Goal: Task Accomplishment & Management: Use online tool/utility

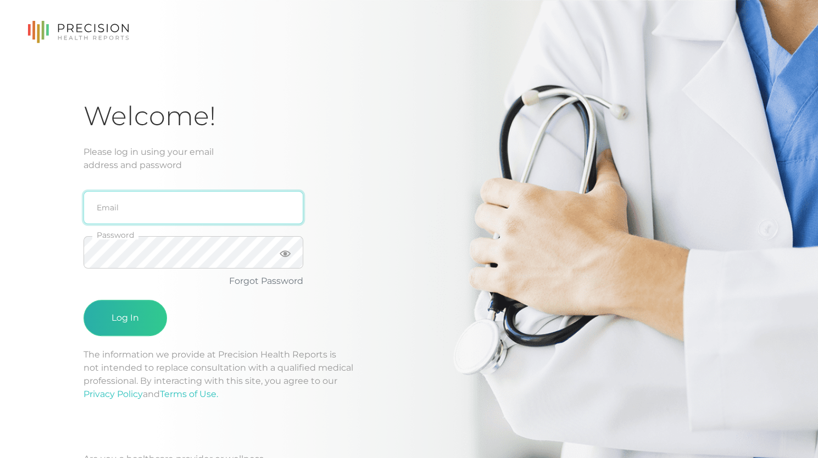
type input "[PERSON_NAME][EMAIL_ADDRESS][DOMAIN_NAME]"
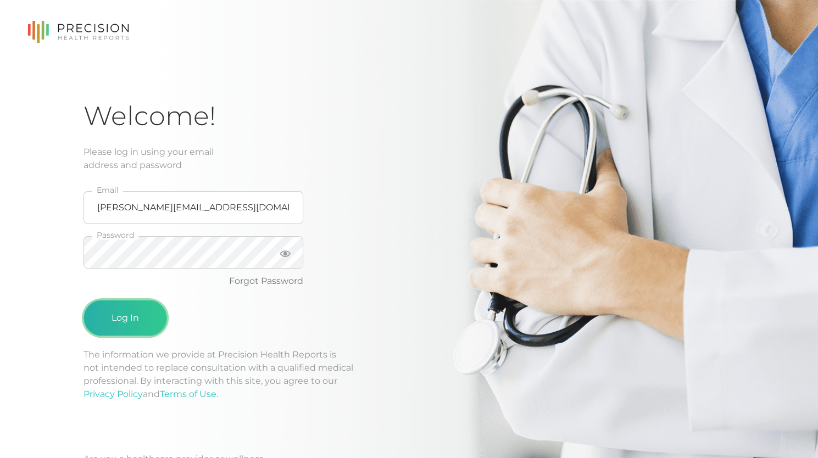
click at [125, 312] on button "Log In" at bounding box center [126, 318] width 84 height 36
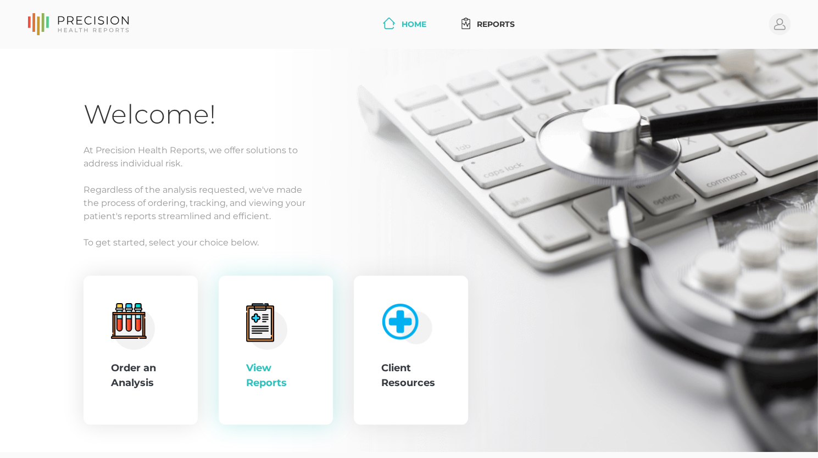
click at [272, 364] on div "View Reports" at bounding box center [275, 376] width 59 height 30
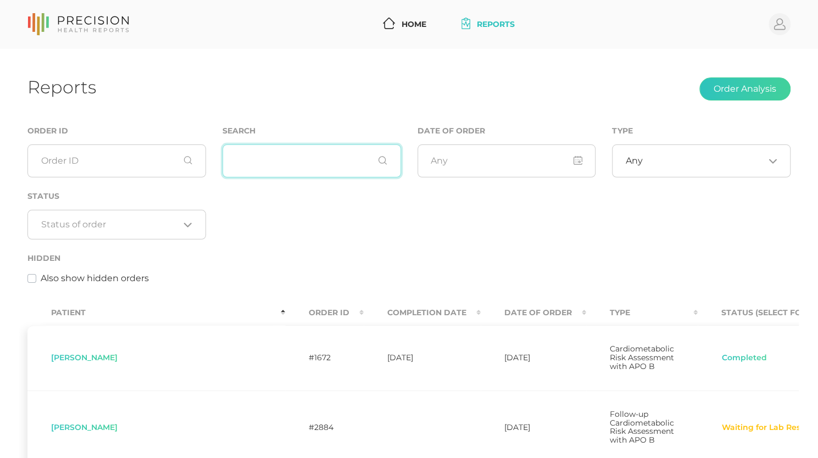
click at [294, 176] on input "text" at bounding box center [312, 161] width 179 height 33
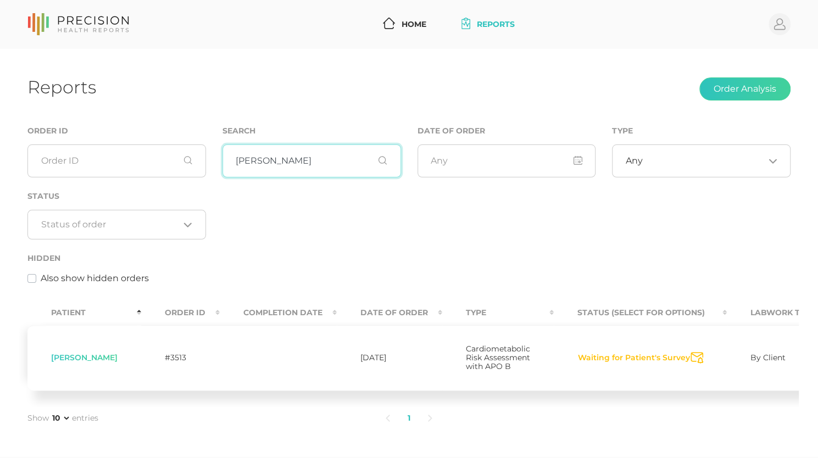
type input "[PERSON_NAME]"
click at [691, 361] on icon "Send Notification" at bounding box center [697, 358] width 13 height 12
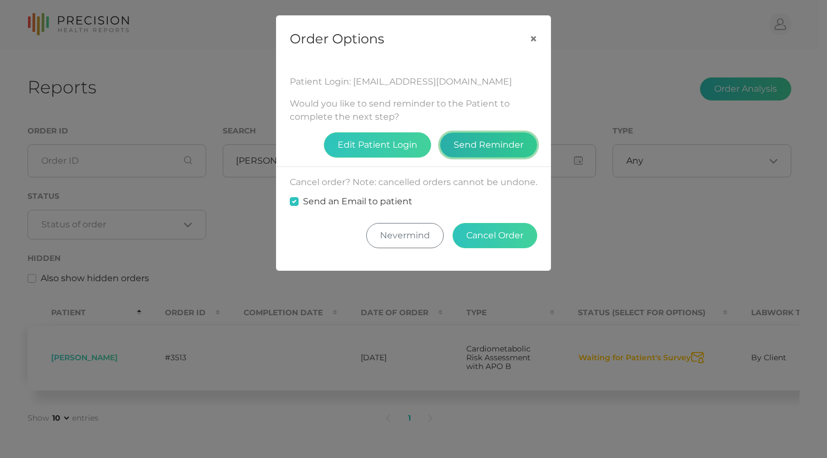
click at [506, 141] on button "Send Reminder" at bounding box center [488, 144] width 97 height 25
